Goal: Task Accomplishment & Management: Use online tool/utility

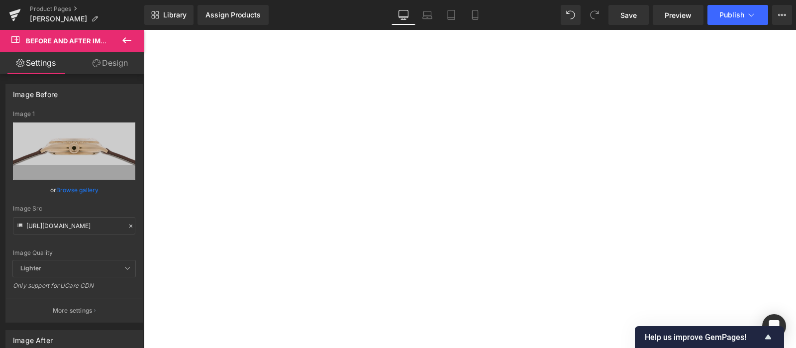
paste input "[URL][DOMAIN_NAME]"
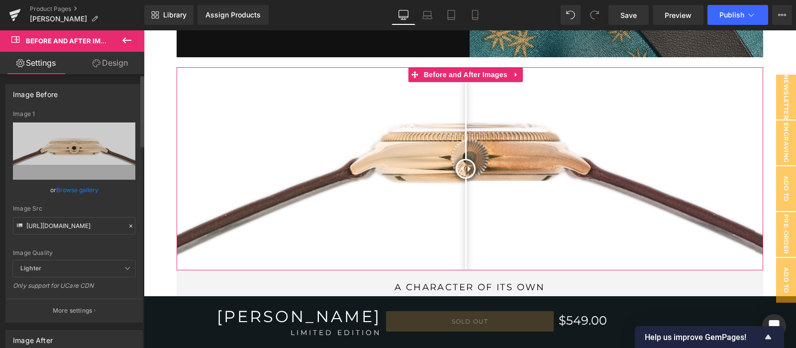
type input "[URL][DOMAIN_NAME]"
click at [127, 222] on icon at bounding box center [130, 225] width 7 height 7
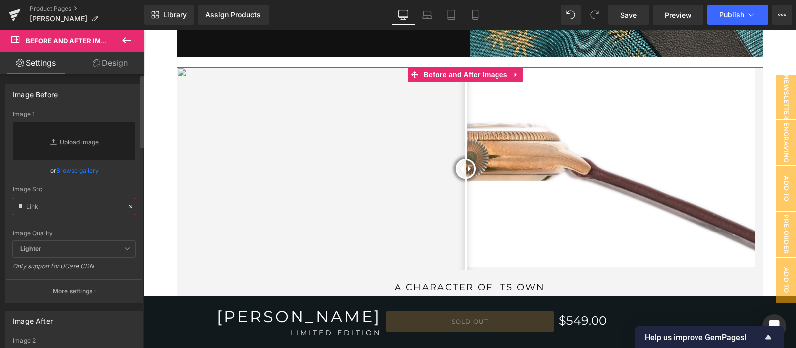
click at [61, 206] on input "text" at bounding box center [74, 206] width 122 height 17
paste input "[URL][DOMAIN_NAME]"
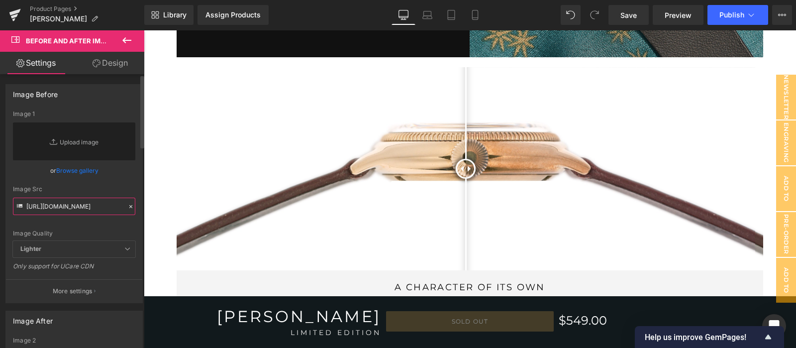
scroll to position [0, 169]
click at [65, 215] on input "[URL][DOMAIN_NAME]" at bounding box center [74, 206] width 122 height 17
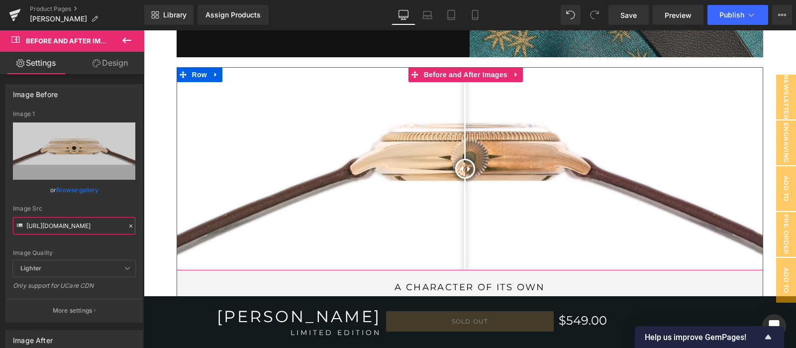
drag, startPoint x: 465, startPoint y: 153, endPoint x: 462, endPoint y: 161, distance: 9.0
click at [462, 161] on div at bounding box center [465, 169] width 20 height 20
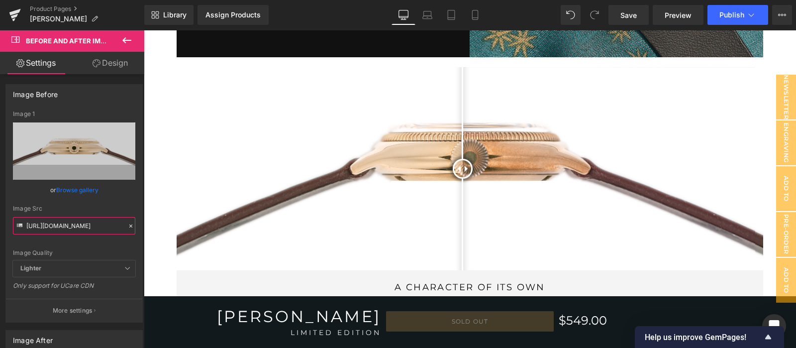
type input "[URL][DOMAIN_NAME]"
click at [606, 17] on div "Save Preview Publish Scheduled View Live Page View with current Template Save T…" at bounding box center [701, 15] width 192 height 20
click at [627, 19] on span "Save" at bounding box center [628, 15] width 16 height 10
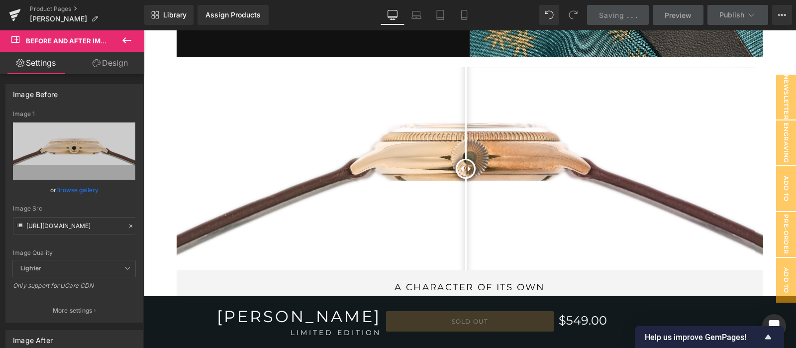
scroll to position [0, 0]
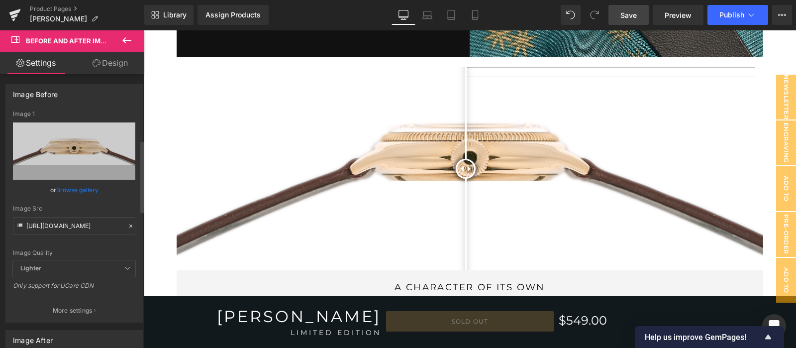
paste input "[URL][DOMAIN_NAME]"
type input "[URL][DOMAIN_NAME]"
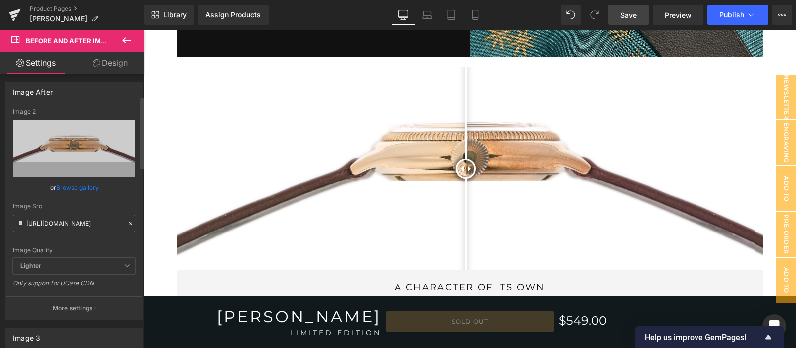
scroll to position [83, 0]
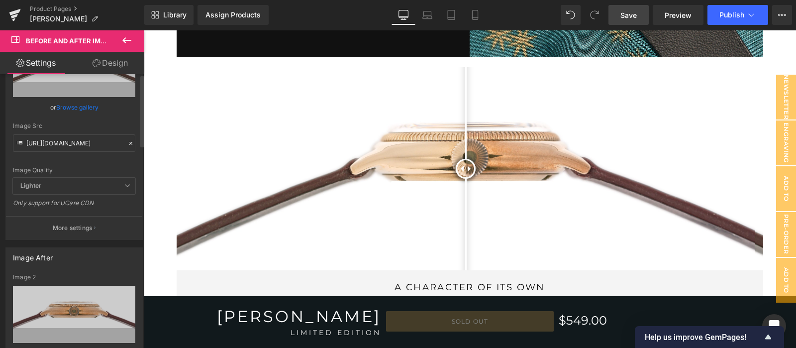
click at [127, 147] on icon at bounding box center [130, 143] width 7 height 7
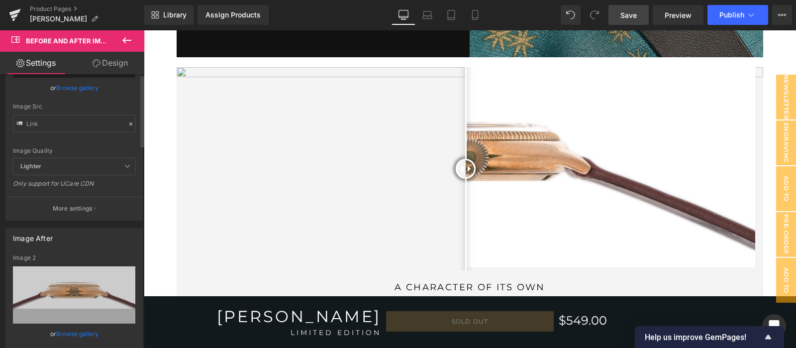
scroll to position [0, 0]
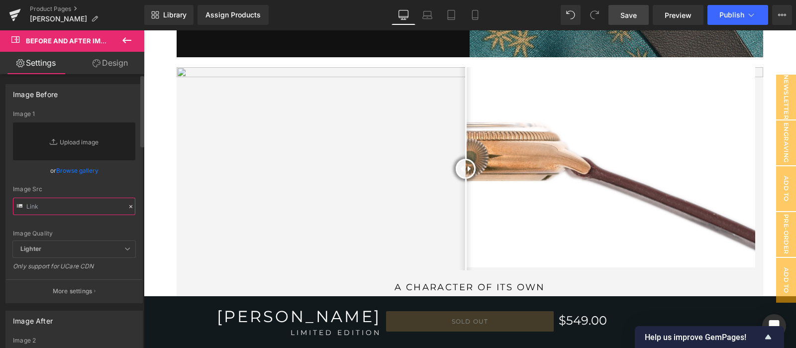
click at [96, 212] on input "text" at bounding box center [74, 206] width 122 height 17
paste input "[URL][DOMAIN_NAME]"
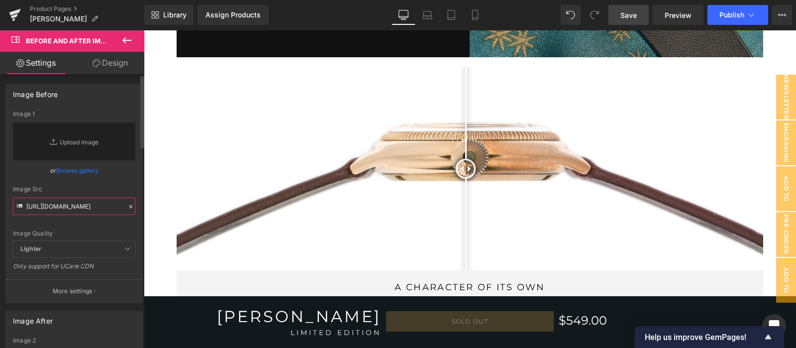
scroll to position [0, 169]
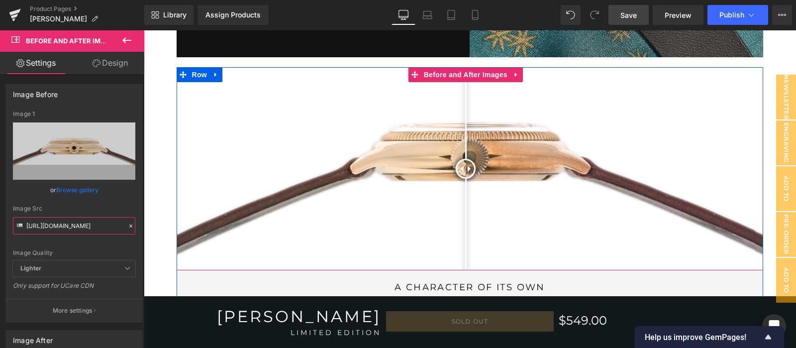
type input "[URL][DOMAIN_NAME]"
click at [636, 21] on link "Save" at bounding box center [628, 15] width 40 height 20
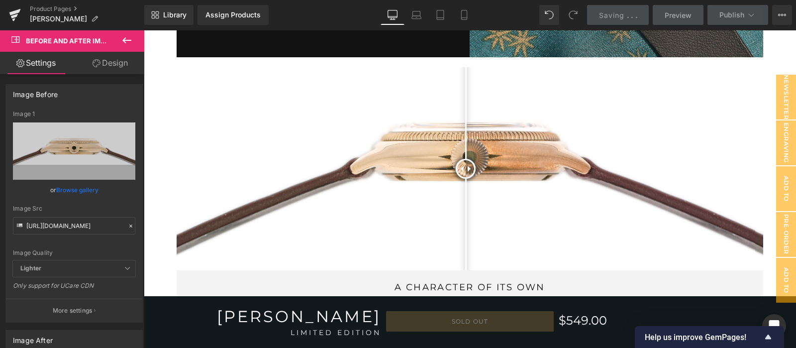
scroll to position [0, 0]
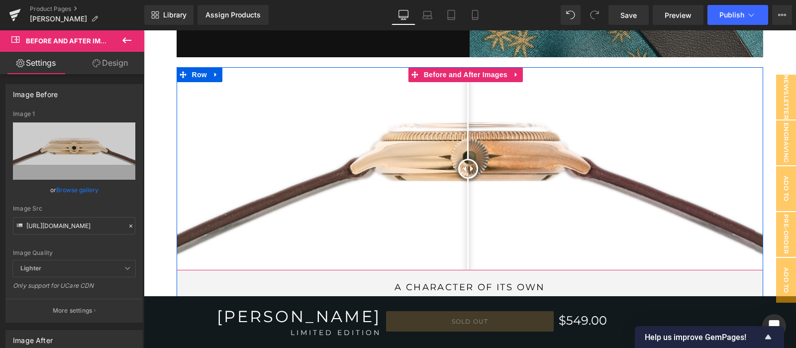
drag, startPoint x: 462, startPoint y: 152, endPoint x: 468, endPoint y: 182, distance: 30.3
click at [468, 179] on div at bounding box center [468, 169] width 20 height 20
